Goal: Information Seeking & Learning: Find specific fact

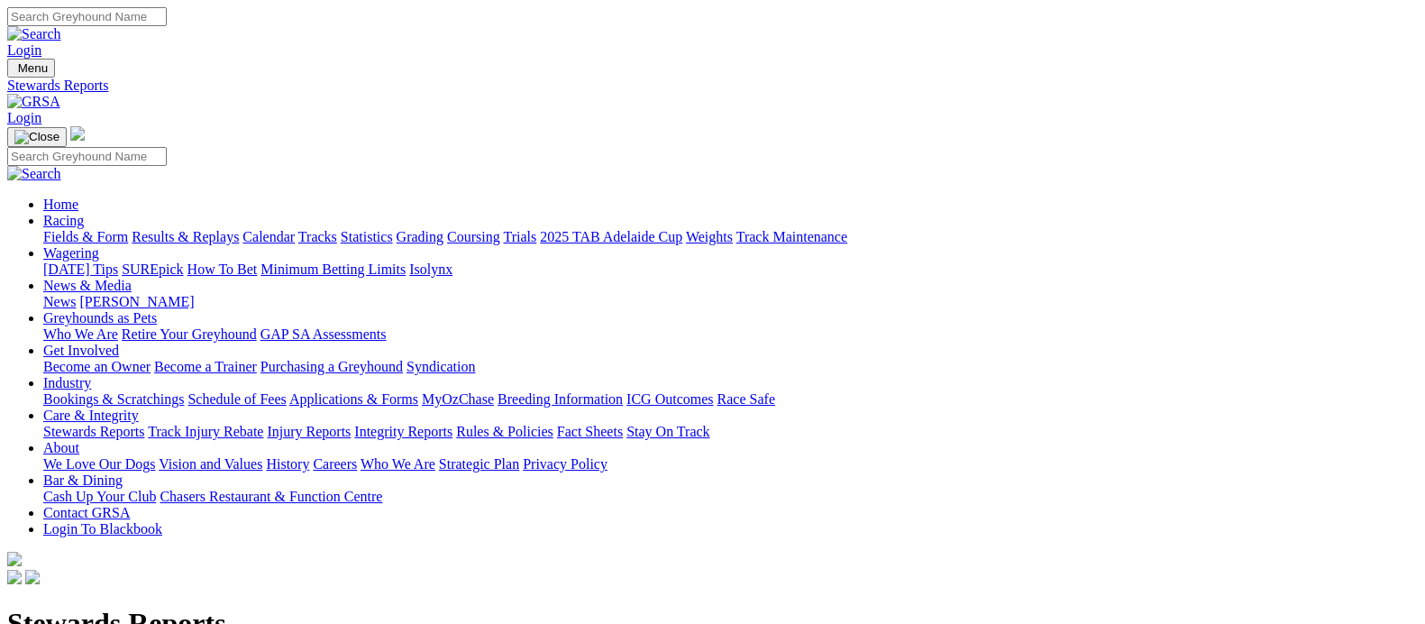
click at [84, 213] on link "Racing" at bounding box center [63, 220] width 41 height 15
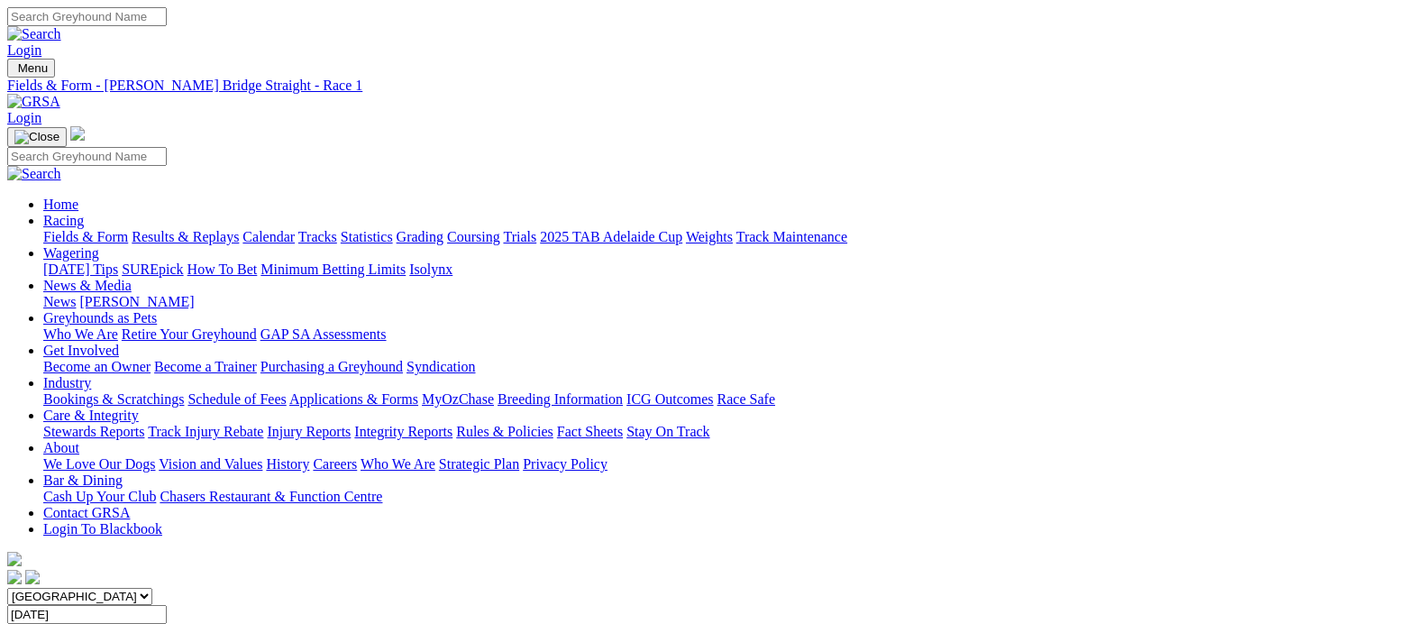
click at [167, 605] on input "Tuesday, 2 Sep 2025" at bounding box center [87, 614] width 160 height 19
click at [167, 605] on input "[DATE]" at bounding box center [87, 614] width 160 height 19
click at [239, 229] on link "Results & Replays" at bounding box center [185, 236] width 107 height 15
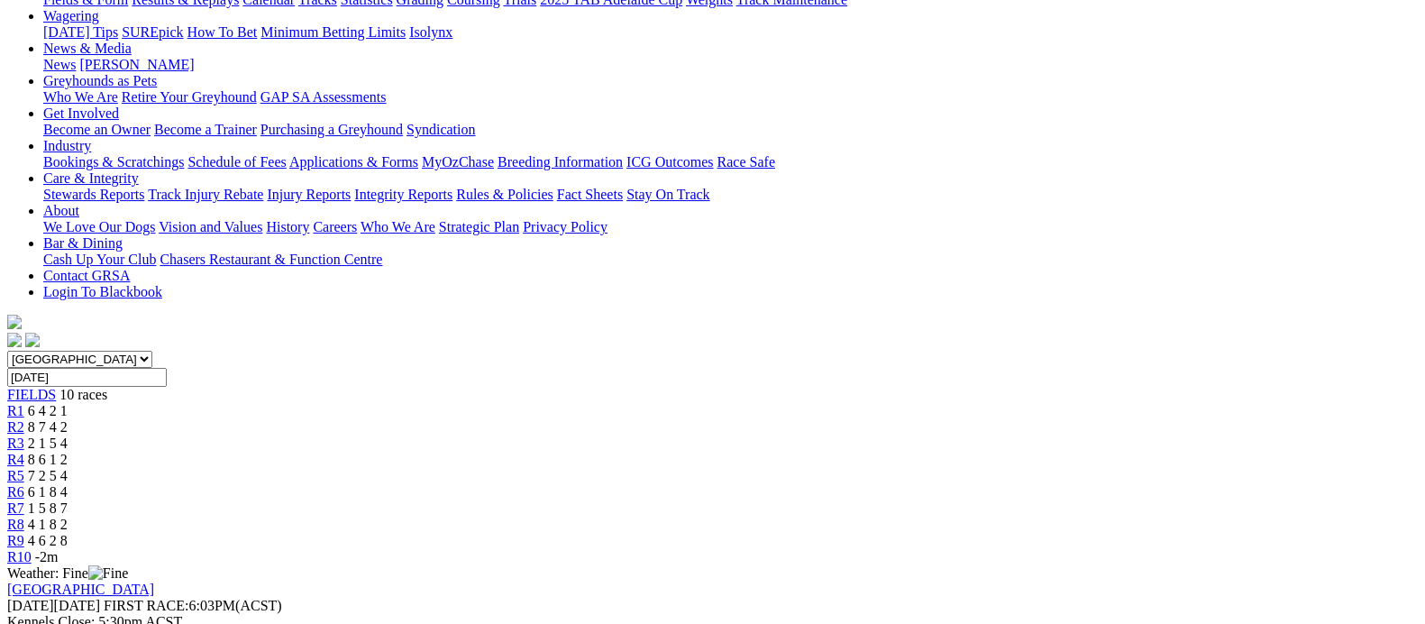
scroll to position [338, 0]
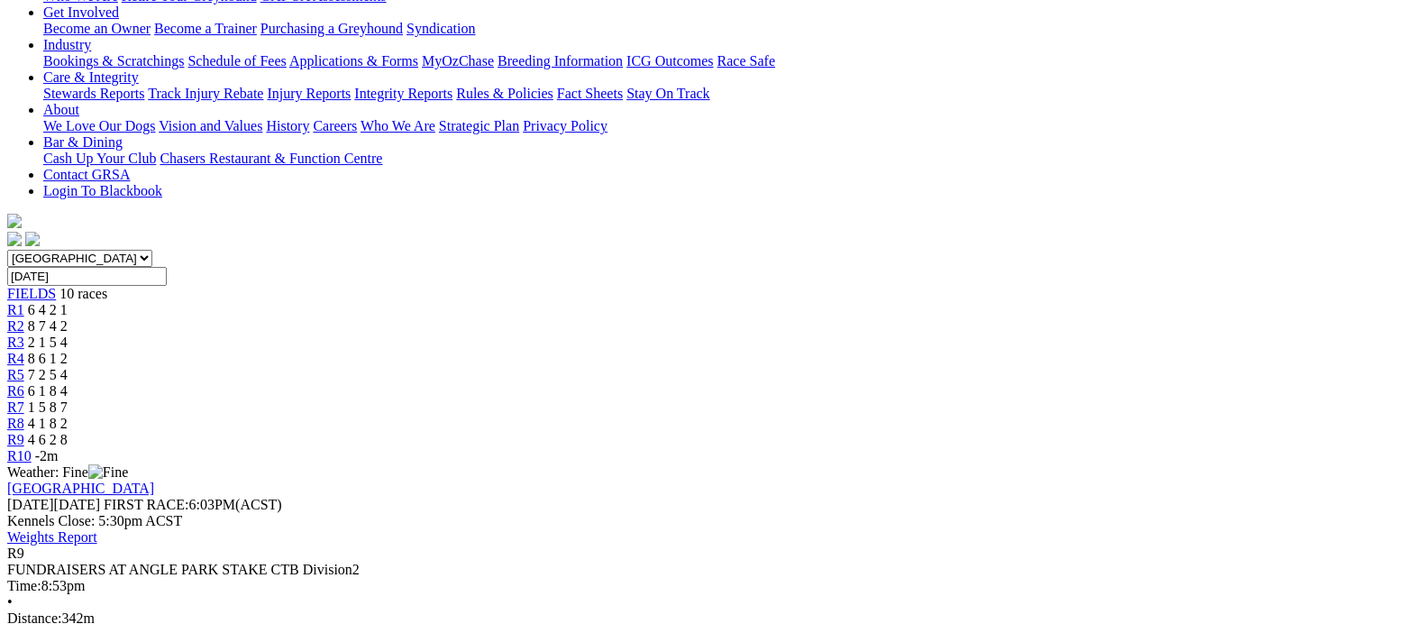
drag, startPoint x: 204, startPoint y: 408, endPoint x: 269, endPoint y: 417, distance: 65.5
drag, startPoint x: 294, startPoint y: 408, endPoint x: 205, endPoint y: 409, distance: 88.3
copy link "[PERSON_NAME]"
